Goal: Check status: Check status

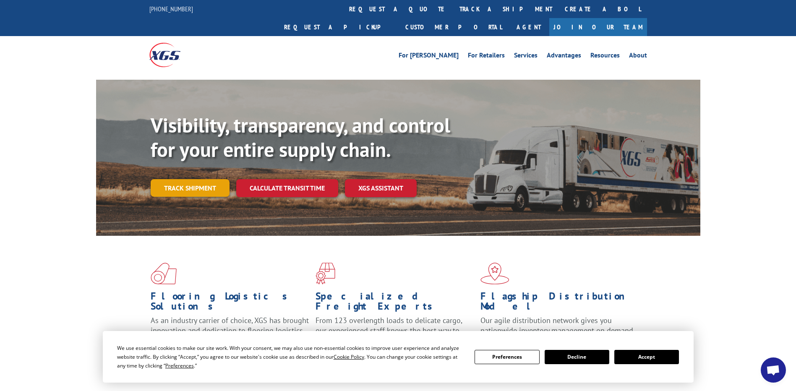
click at [185, 179] on link "Track shipment" at bounding box center [190, 188] width 79 height 18
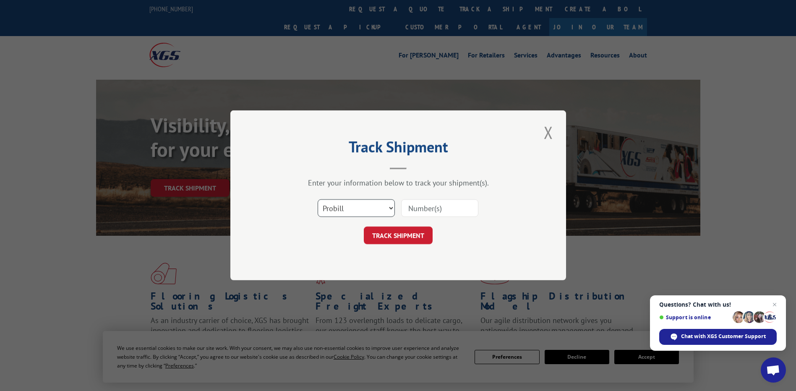
click at [374, 200] on select "Select category... Probill BOL PO" at bounding box center [355, 209] width 77 height 18
select select "po"
click at [317, 200] on select "Select category... Probill BOL PO" at bounding box center [355, 209] width 77 height 18
paste input "57543142"
type input "57543142"
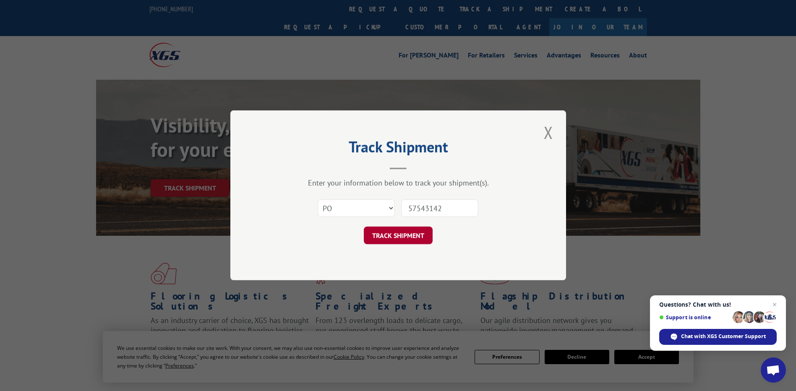
click at [400, 239] on button "TRACK SHIPMENT" at bounding box center [398, 236] width 69 height 18
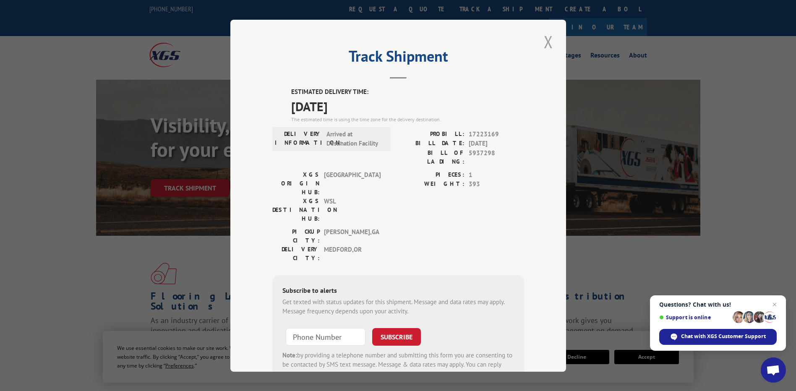
click at [545, 44] on button "Close modal" at bounding box center [548, 41] width 14 height 23
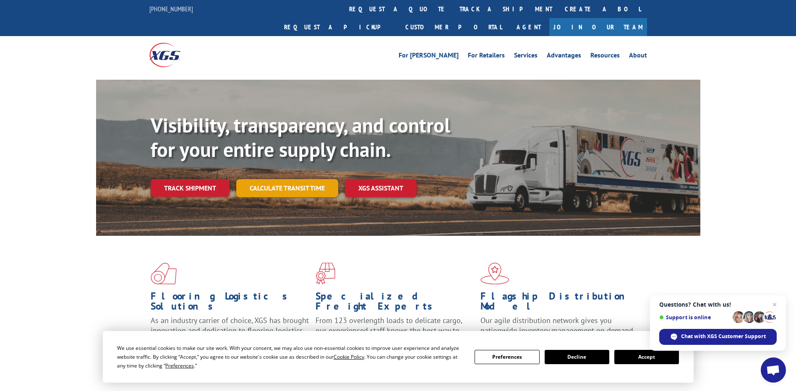
click at [282, 179] on link "Calculate transit time" at bounding box center [287, 188] width 102 height 18
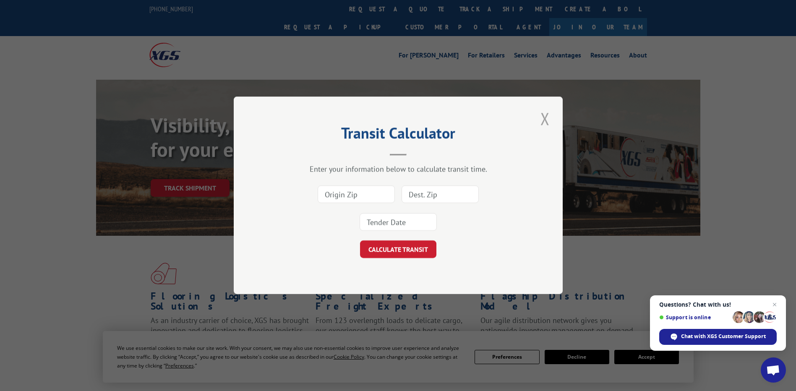
click at [546, 122] on button "Close modal" at bounding box center [545, 118] width 14 height 23
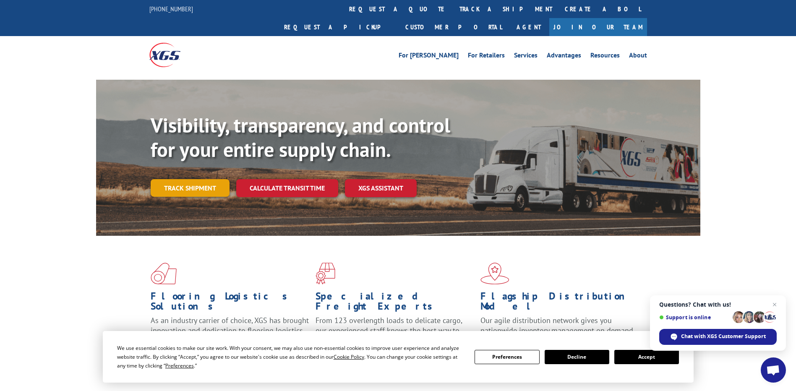
click at [214, 179] on link "Track shipment" at bounding box center [190, 188] width 79 height 18
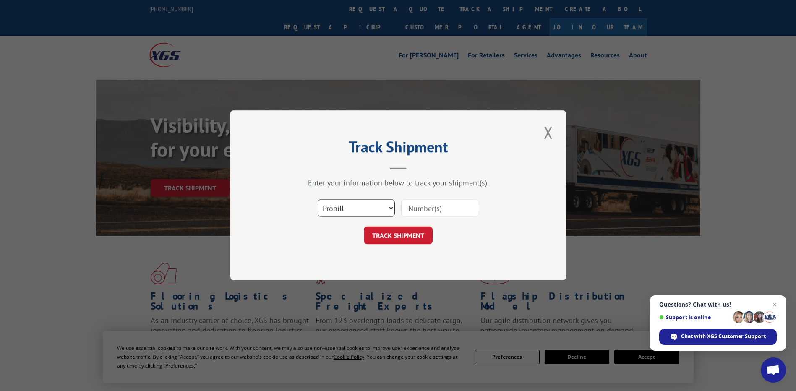
click at [373, 214] on select "Select category... Probill BOL PO" at bounding box center [355, 209] width 77 height 18
select select "po"
click at [317, 200] on select "Select category... Probill BOL PO" at bounding box center [355, 209] width 77 height 18
paste input "03535904"
click at [424, 211] on input "03535904" at bounding box center [439, 209] width 77 height 18
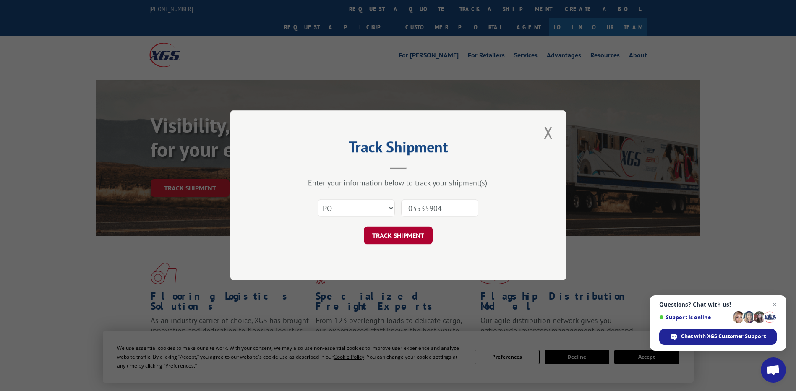
type input "03535904"
click at [380, 241] on button "TRACK SHIPMENT" at bounding box center [398, 236] width 69 height 18
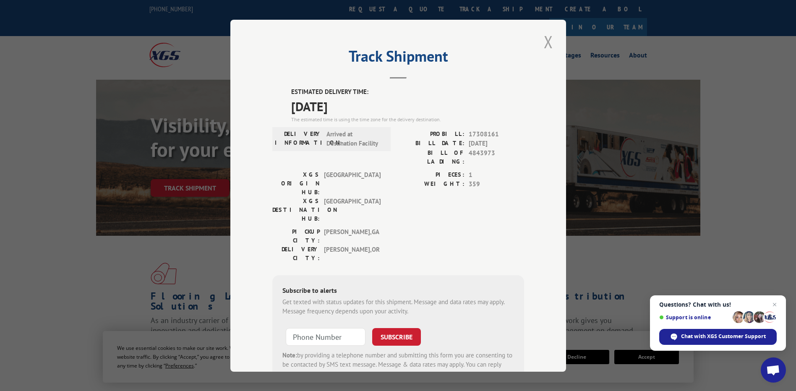
click at [541, 47] on button "Close modal" at bounding box center [548, 41] width 14 height 23
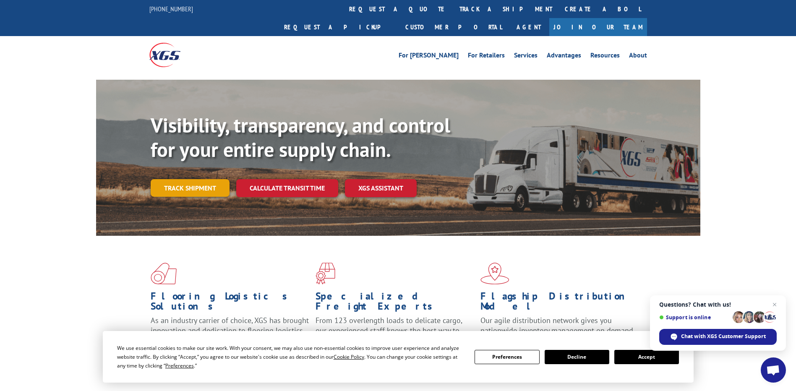
click at [210, 179] on link "Track shipment" at bounding box center [190, 188] width 79 height 18
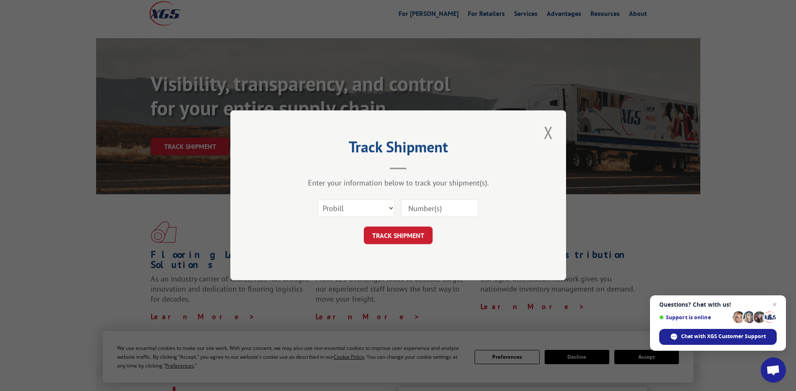
scroll to position [42, 0]
click at [389, 209] on select "Select category... Probill BOL PO" at bounding box center [355, 209] width 77 height 18
select select "po"
click at [317, 200] on select "Select category... Probill BOL PO" at bounding box center [355, 209] width 77 height 18
drag, startPoint x: 410, startPoint y: 198, endPoint x: 303, endPoint y: 239, distance: 114.4
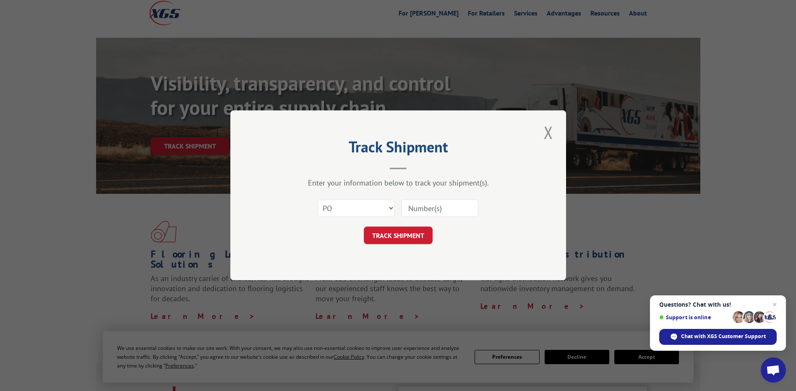
click at [303, 239] on div "TRACK SHIPMENT" at bounding box center [398, 236] width 252 height 18
paste input "03535970"
click at [426, 214] on input "03535970" at bounding box center [439, 209] width 77 height 18
type input "03535970"
click at [399, 236] on button "TRACK SHIPMENT" at bounding box center [398, 236] width 69 height 18
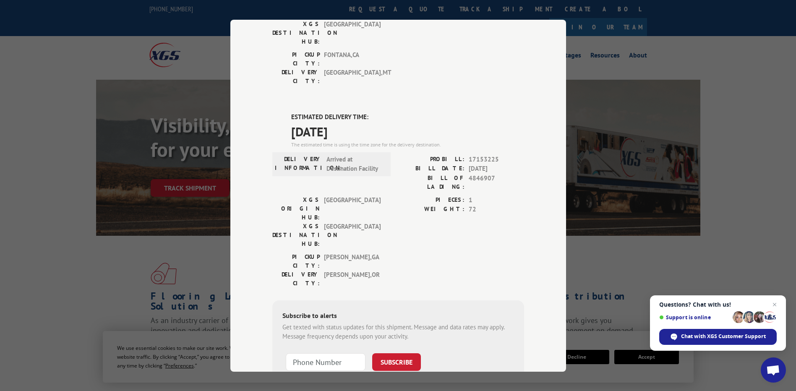
scroll to position [160, 0]
click at [70, 246] on div "Track Shipment DELIVERED DELIVERY INFORMATION: PROBILL: 10826369 BILL DATE: [DA…" at bounding box center [398, 195] width 796 height 391
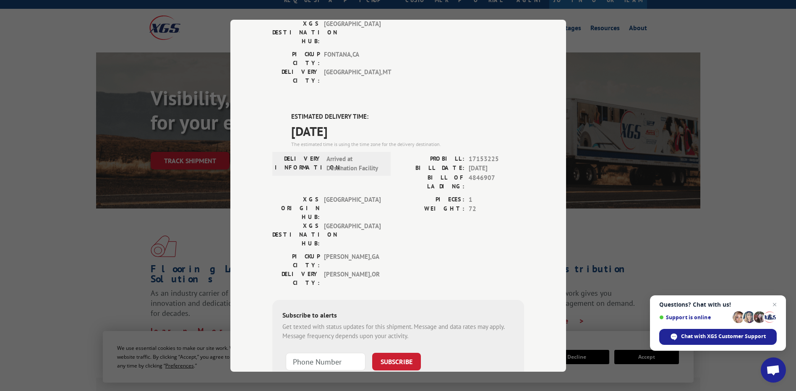
scroll to position [42, 0]
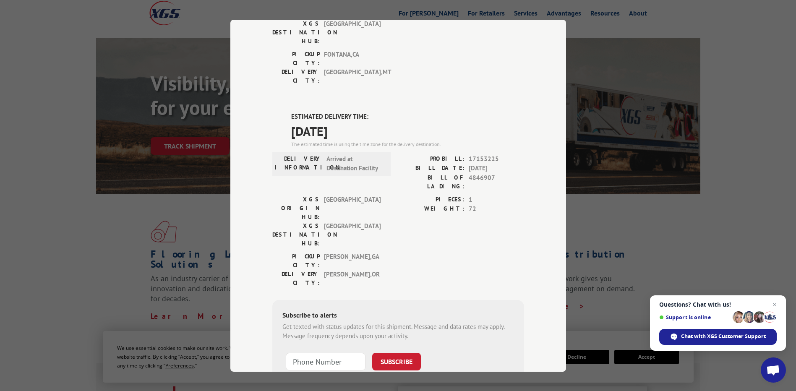
click at [91, 149] on div "Track Shipment DELIVERED DELIVERY INFORMATION: PROBILL: 10826369 BILL DATE: [DA…" at bounding box center [398, 195] width 796 height 391
click at [34, 122] on div "Track Shipment DELIVERED DELIVERY INFORMATION: PROBILL: 10826369 BILL DATE: [DA…" at bounding box center [398, 195] width 796 height 391
